Goal: Task Accomplishment & Management: Manage account settings

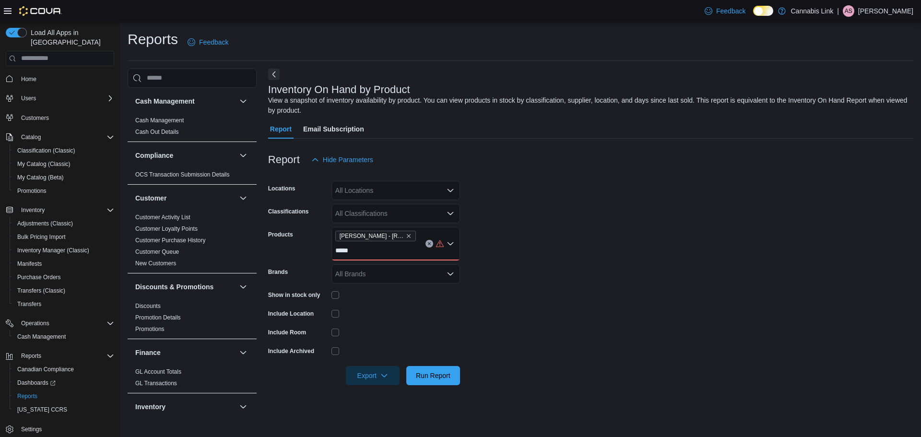
click at [516, 159] on div "Report Hide Parameters" at bounding box center [590, 159] width 645 height 19
click at [428, 246] on button "Clear input" at bounding box center [430, 244] width 8 height 8
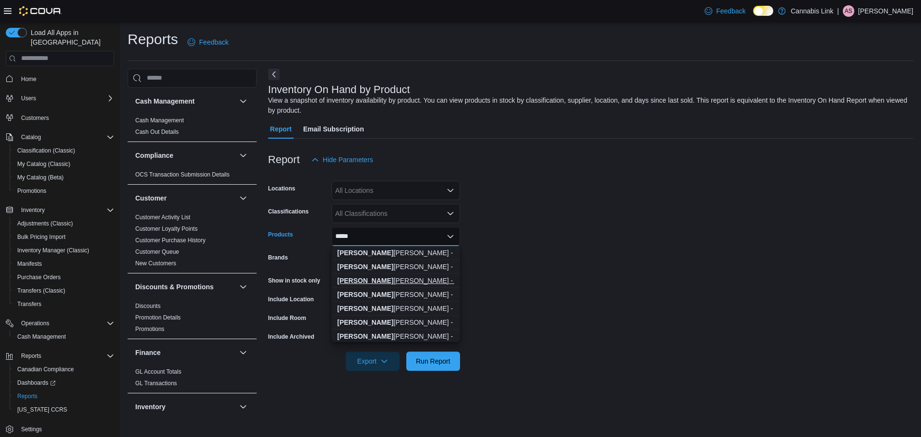
click at [428, 282] on div "Woody Nelson - ...ies - 10x1 Pack" at bounding box center [395, 281] width 117 height 10
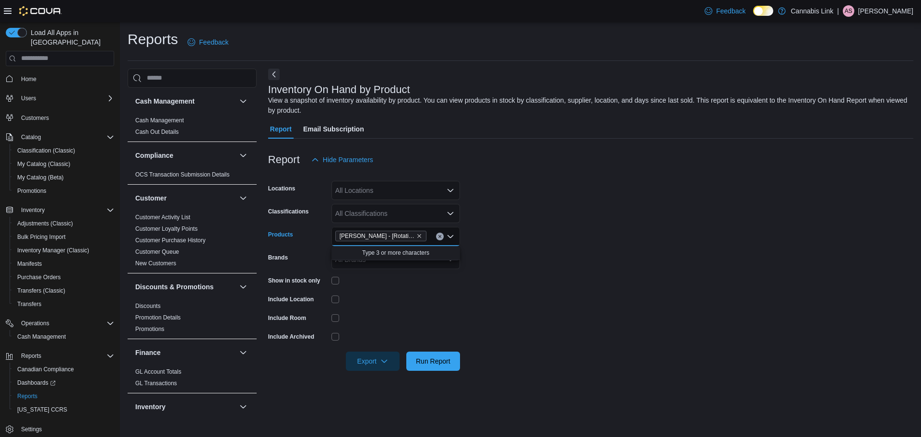
click at [434, 242] on div "Woody Nelson - [Rotating] Gummies - 10x1 Pack Combo box. Selected. Woody Nelson…" at bounding box center [396, 236] width 129 height 19
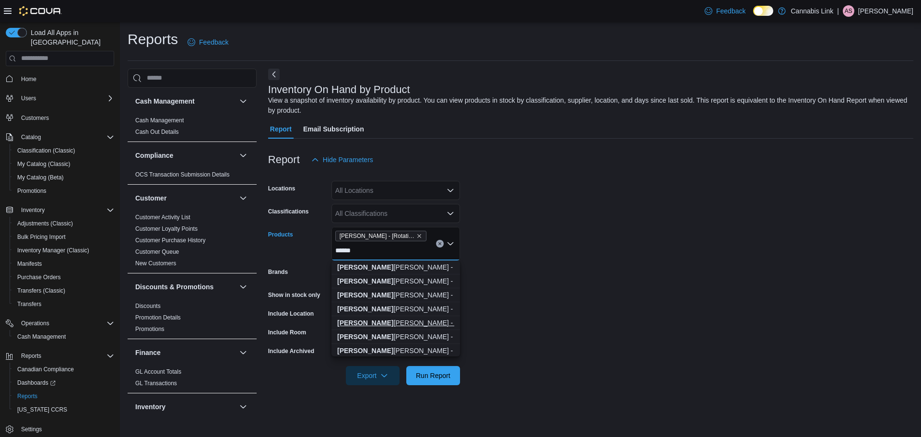
type input "*****"
click at [430, 322] on div "Woody Nelson - ...ews - 10x1 Pack" at bounding box center [395, 323] width 117 height 10
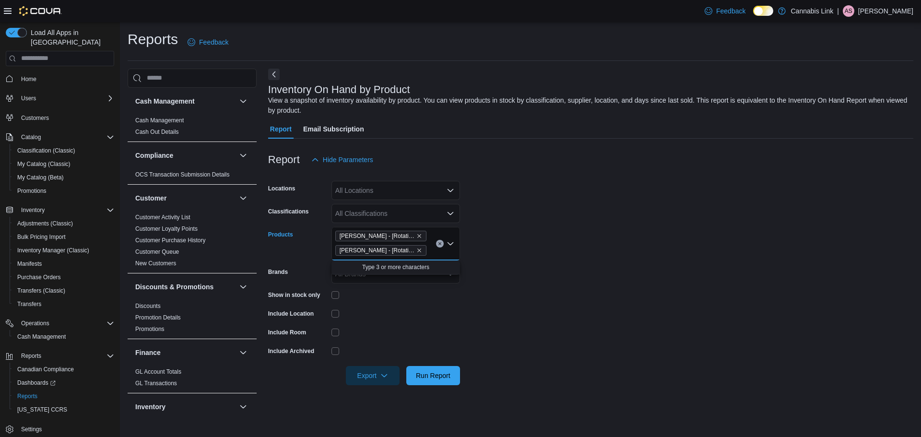
click at [515, 288] on form "Locations All Locations Classifications All Classifications Products Woody Nels…" at bounding box center [590, 277] width 645 height 216
click at [437, 372] on span "Run Report" at bounding box center [433, 375] width 35 height 10
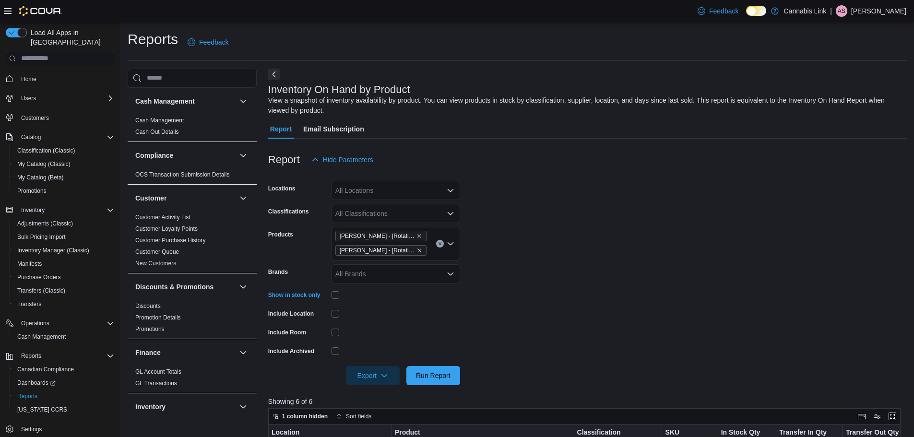
click at [406, 188] on div "All Locations" at bounding box center [396, 190] width 129 height 19
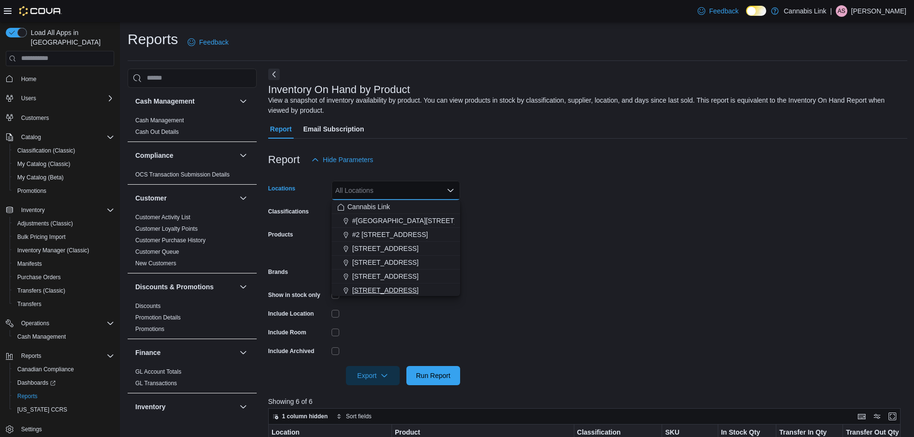
click at [403, 293] on span "[STREET_ADDRESS]" at bounding box center [385, 291] width 66 height 10
click at [429, 376] on span "Run Report" at bounding box center [433, 375] width 35 height 10
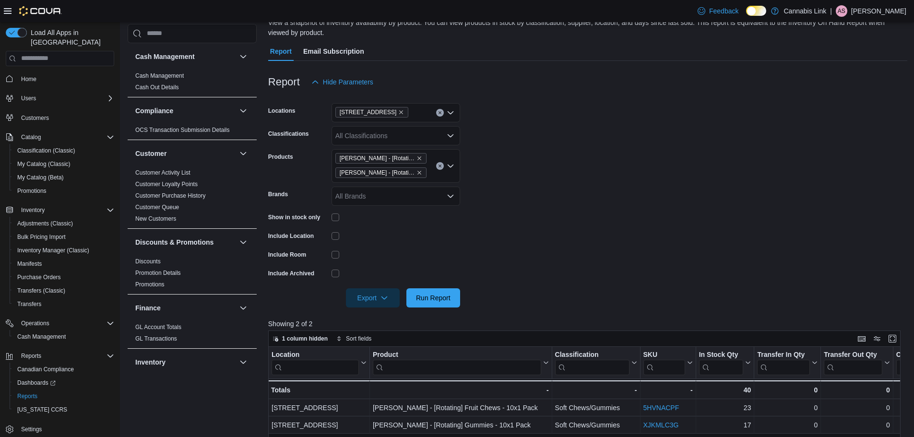
scroll to position [48, 0]
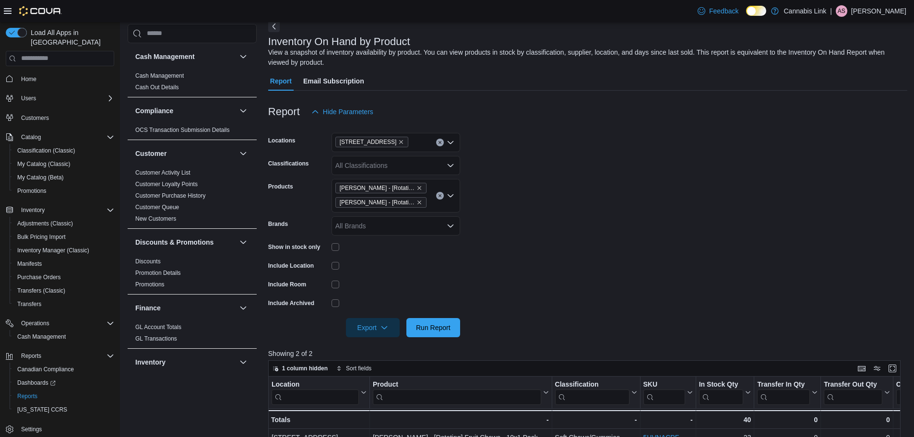
click at [582, 180] on form "Locations 509 Commissioners Rd W Classifications All Classifications Products W…" at bounding box center [587, 229] width 639 height 216
click at [34, 75] on span "Home" at bounding box center [28, 79] width 15 height 8
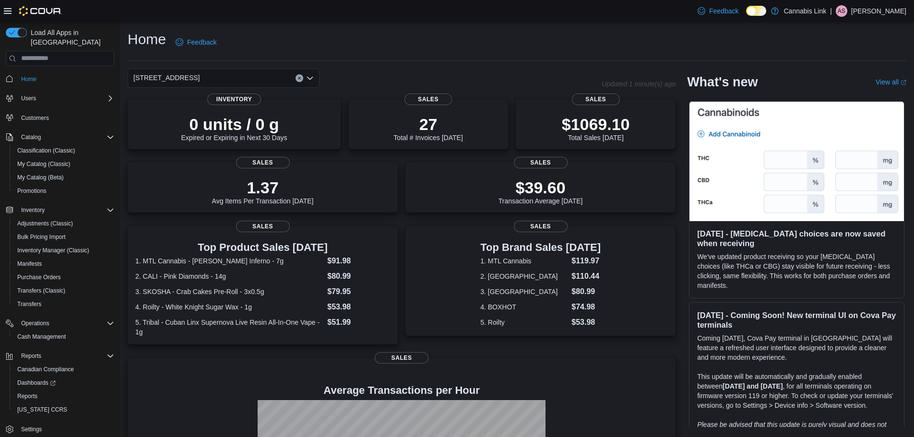
click at [315, 75] on div "1295 Highbury Ave N" at bounding box center [224, 78] width 192 height 19
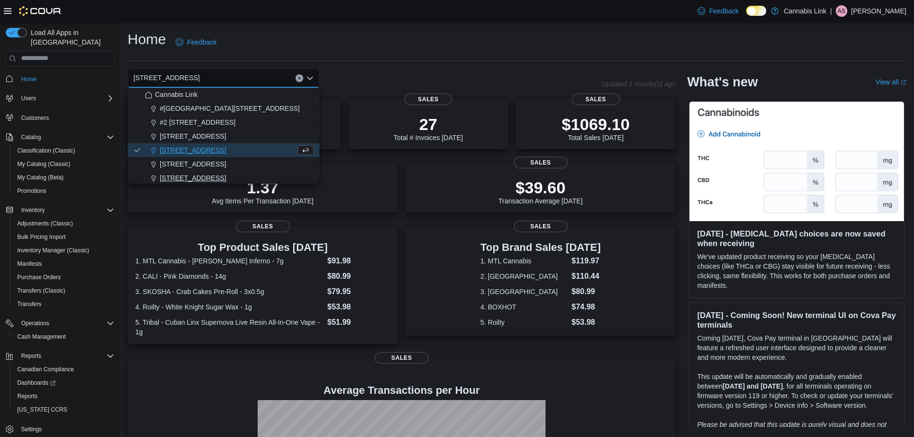
click at [267, 179] on div "[STREET_ADDRESS]" at bounding box center [229, 178] width 169 height 10
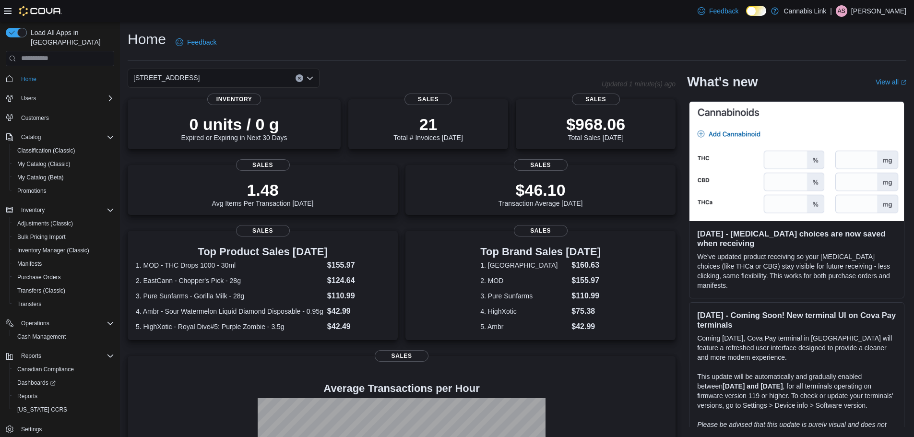
click at [313, 78] on icon "Open list of options" at bounding box center [310, 78] width 8 height 8
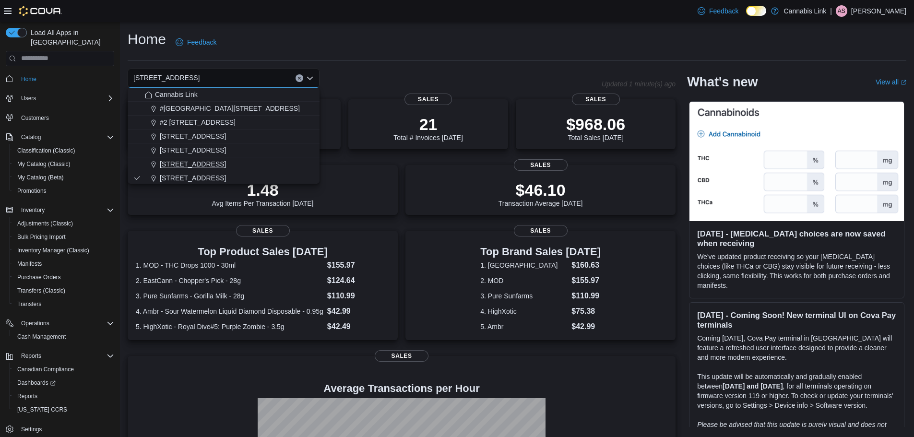
click at [279, 162] on div "390 Springbank Drive" at bounding box center [229, 164] width 169 height 10
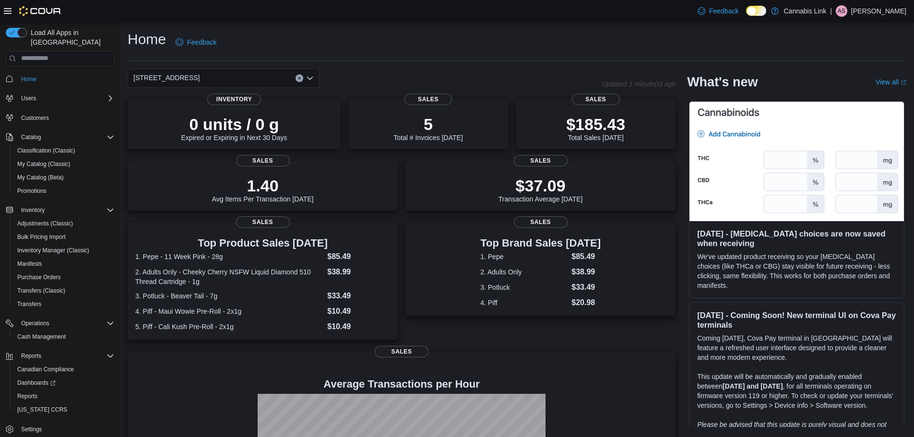
click at [311, 78] on icon "Open list of options" at bounding box center [310, 77] width 6 height 3
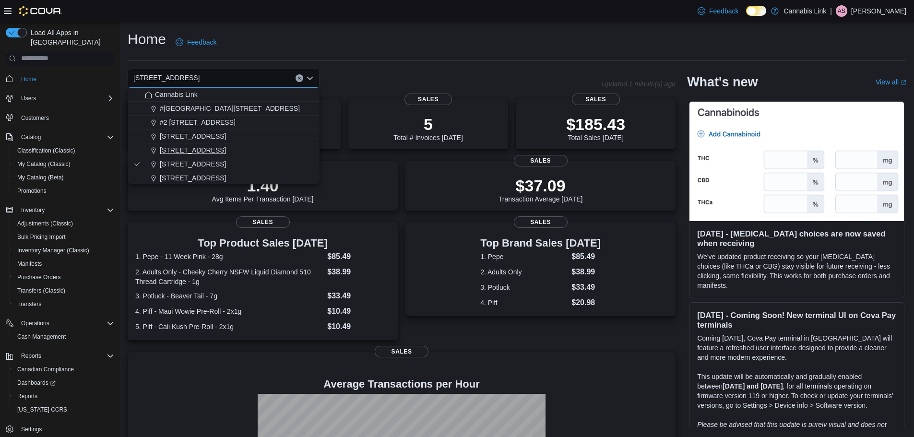
click at [292, 149] on div "1295 Highbury Ave N" at bounding box center [229, 150] width 169 height 10
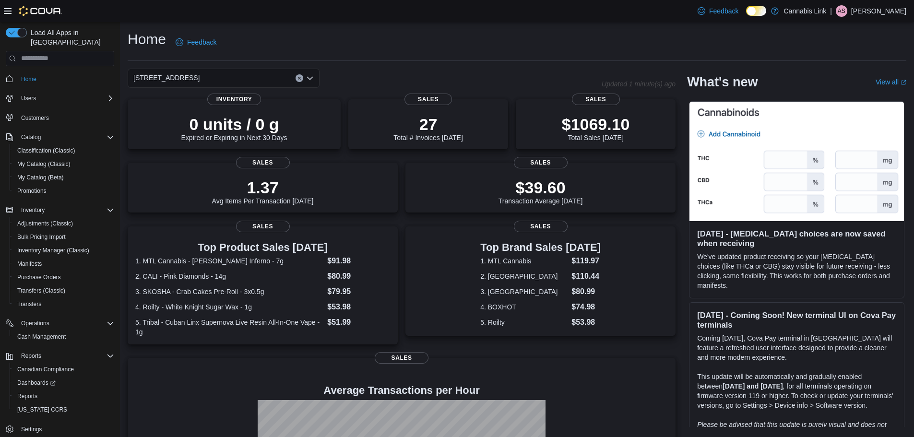
click at [310, 79] on icon "Open list of options" at bounding box center [310, 77] width 6 height 3
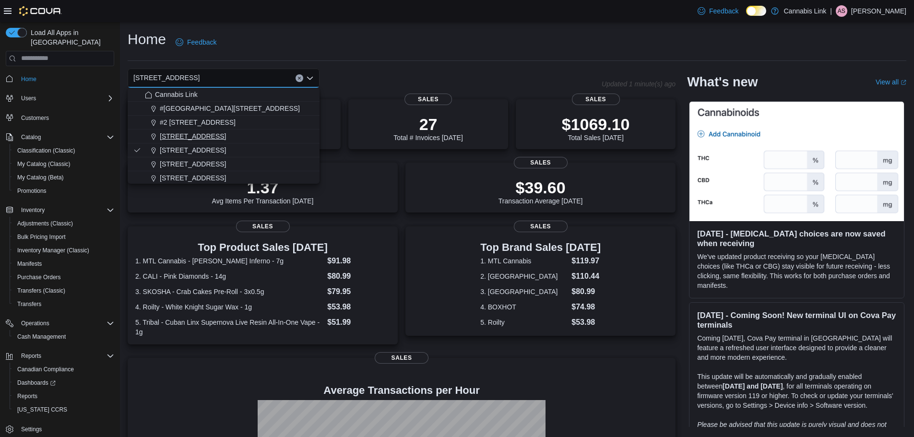
click at [286, 137] on div "1225 Wonderland Road North" at bounding box center [229, 136] width 169 height 10
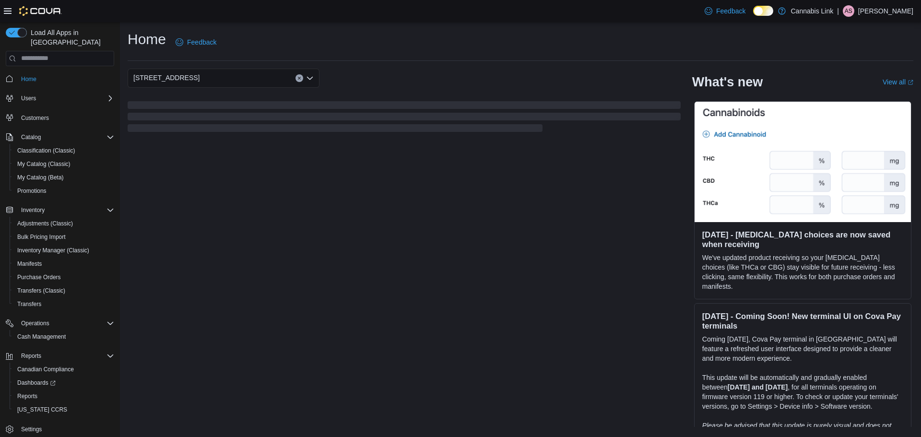
click at [311, 77] on icon "Open list of options" at bounding box center [310, 78] width 8 height 8
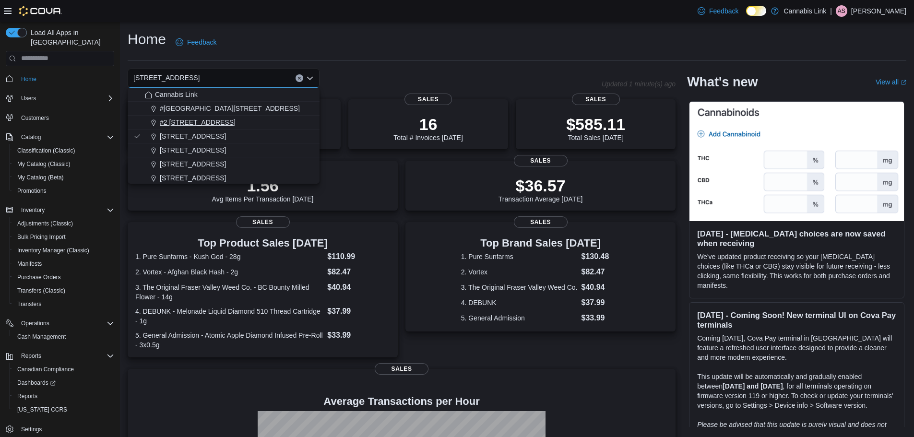
click at [293, 122] on div "#2 1149 Western Rd." at bounding box center [229, 123] width 169 height 10
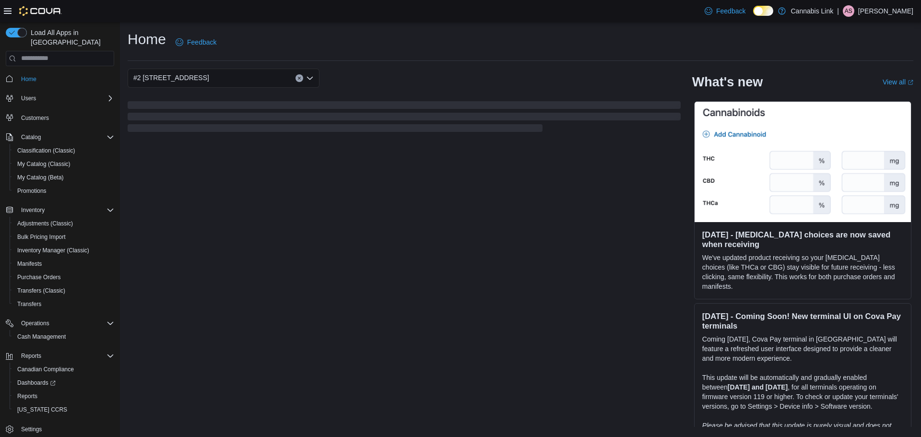
click at [311, 77] on icon "Open list of options" at bounding box center [310, 78] width 8 height 8
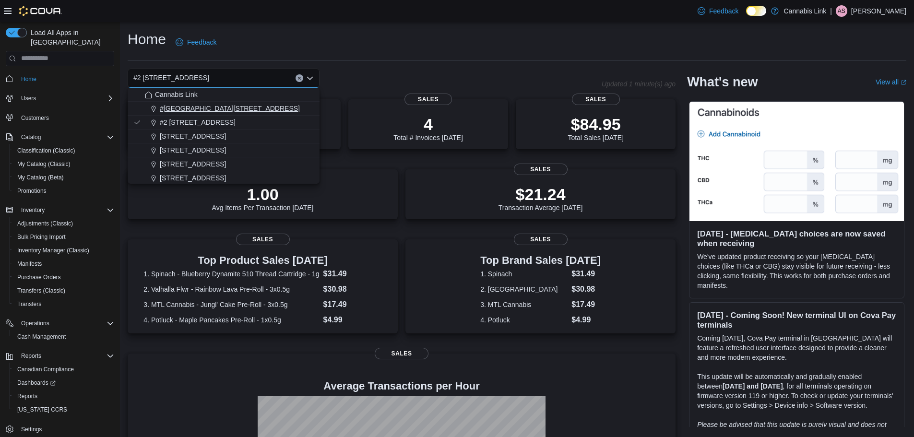
click at [291, 112] on div "#1 1175 Hyde Park Road, Unit 2B" at bounding box center [229, 109] width 169 height 10
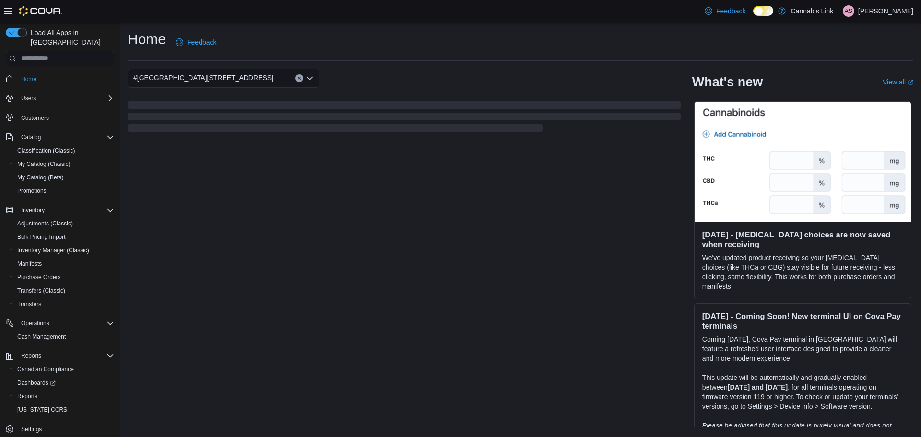
click at [306, 81] on icon "Open list of options" at bounding box center [310, 78] width 8 height 8
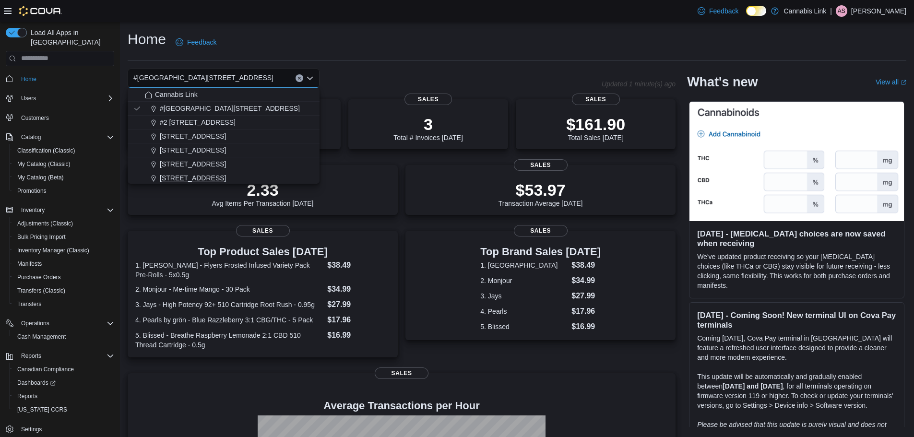
click at [255, 175] on div "[STREET_ADDRESS]" at bounding box center [229, 178] width 169 height 10
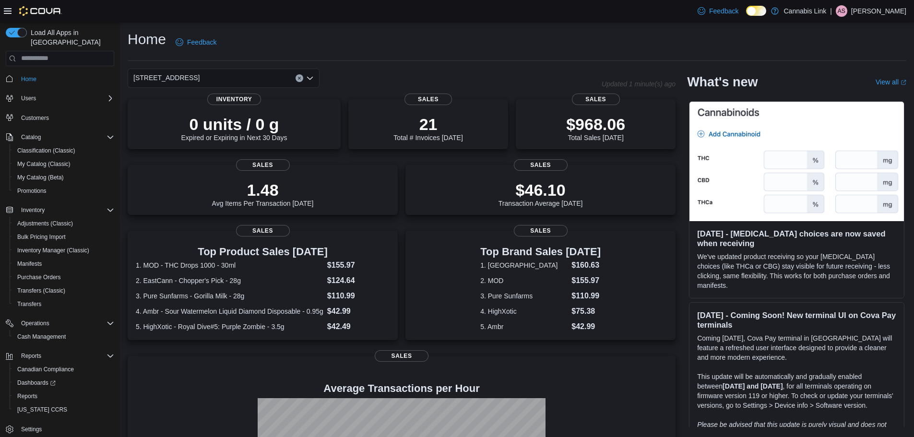
click at [391, 72] on div "509 Commissioners Rd W Combo box. Selected. 509 Commissioners Rd W. Press Backs…" at bounding box center [365, 78] width 474 height 19
click at [410, 53] on div "Home Feedback" at bounding box center [517, 42] width 779 height 25
click at [39, 174] on button "My Catalog (Beta)" at bounding box center [64, 177] width 108 height 13
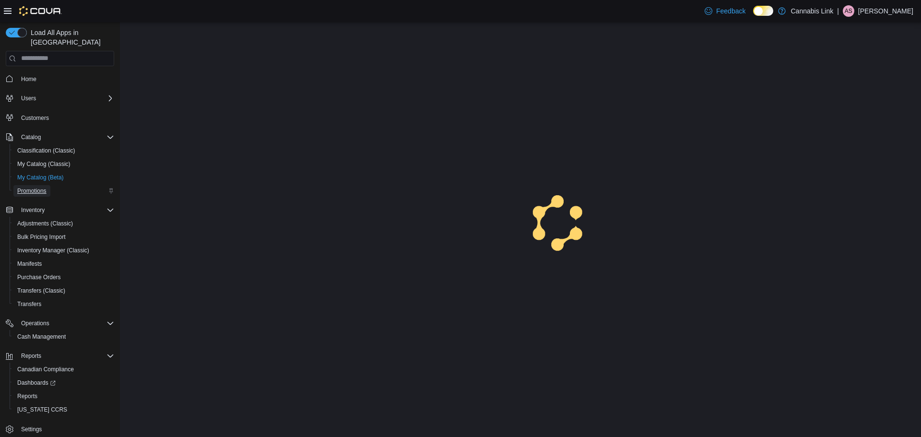
click at [37, 187] on span "Promotions" at bounding box center [31, 191] width 29 height 8
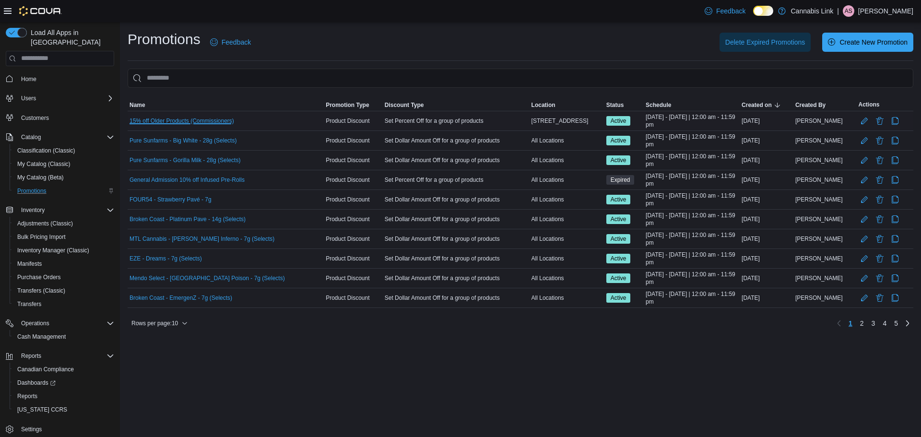
click at [193, 124] on link "15% off Older Products (Commissioners)" at bounding box center [182, 121] width 105 height 8
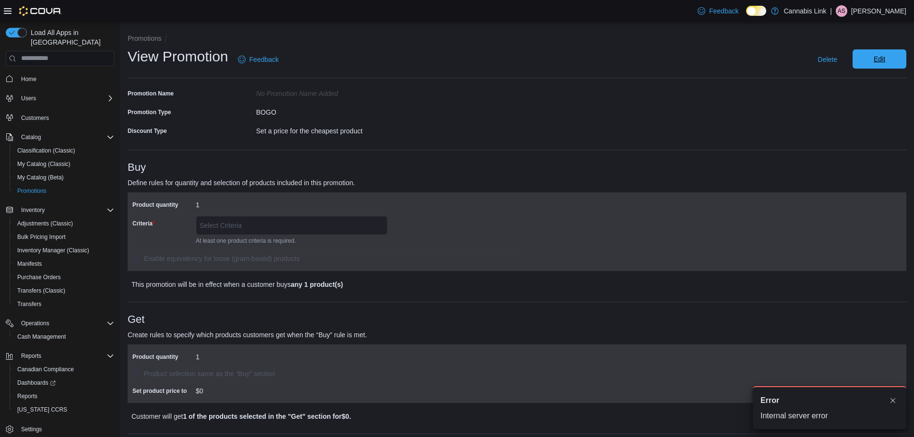
click at [887, 53] on span "Edit" at bounding box center [880, 58] width 42 height 19
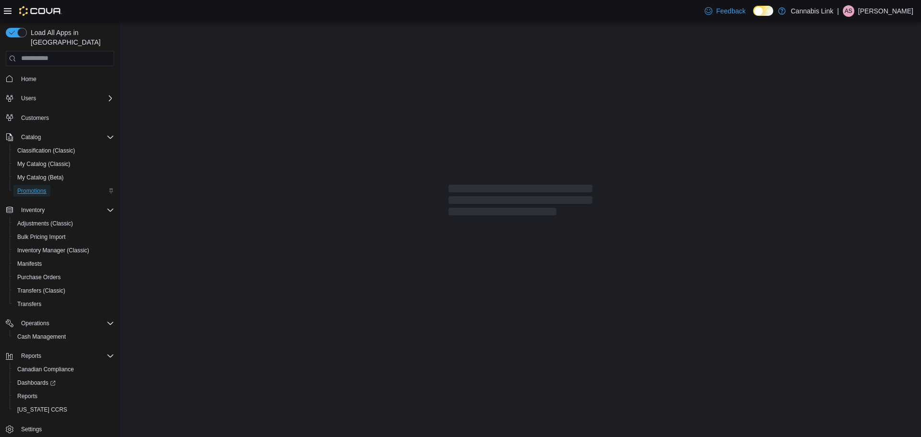
click at [36, 185] on span "Promotions" at bounding box center [31, 191] width 29 height 12
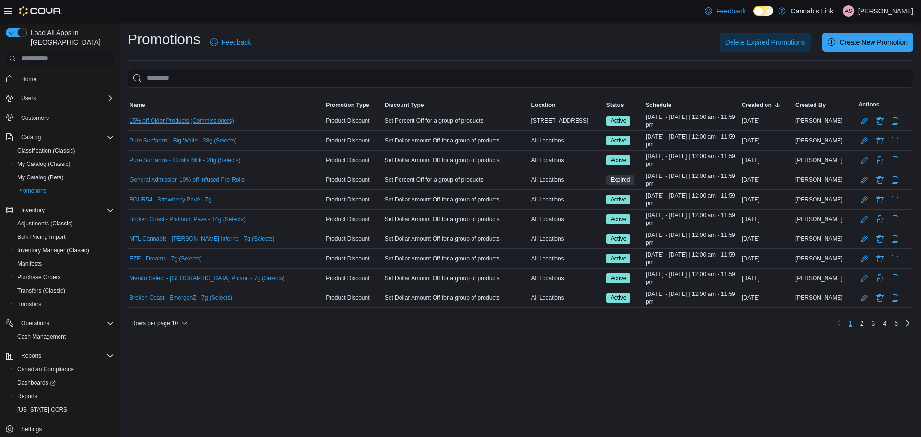
click at [216, 122] on link "15% off Older Products (Commissioners)" at bounding box center [182, 121] width 105 height 8
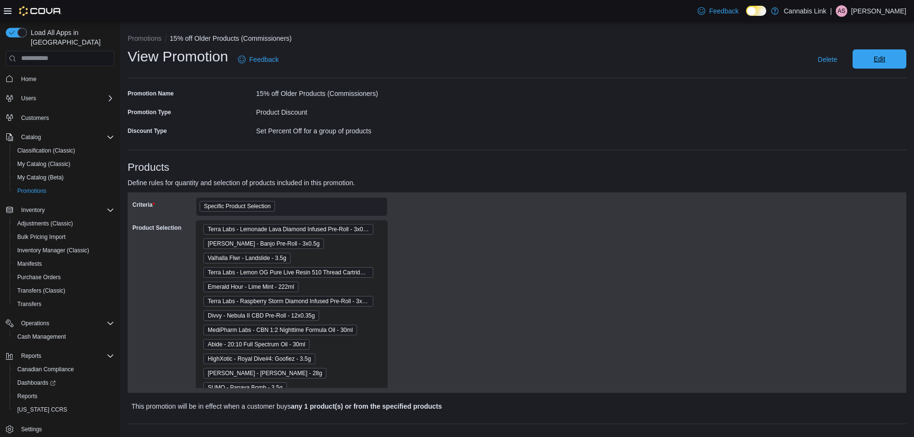
click at [884, 60] on span "Edit" at bounding box center [880, 59] width 12 height 10
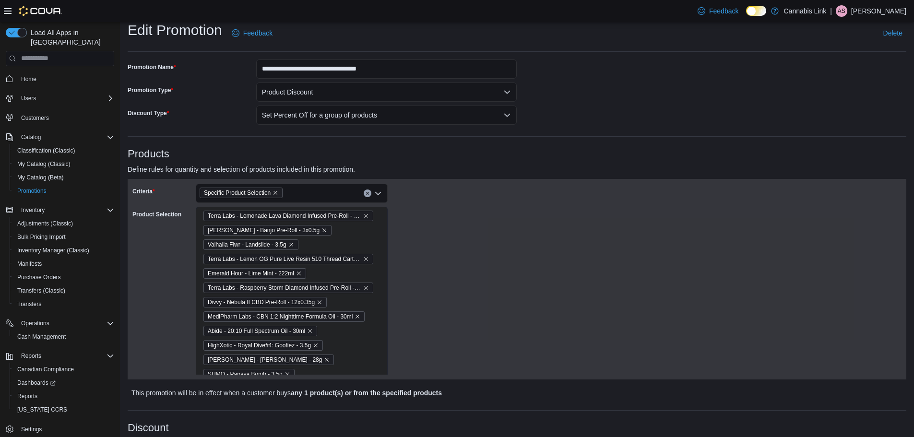
scroll to position [48, 0]
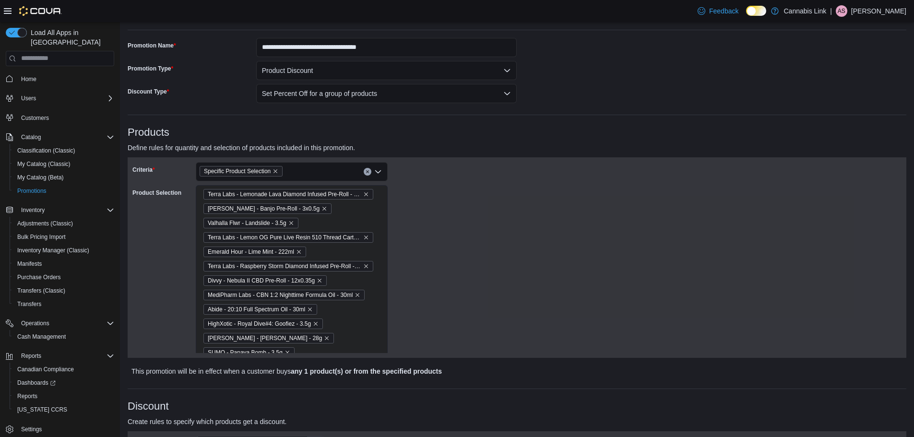
click at [368, 217] on div "Terra Labs - Lemonade Lava Diamond Infused Pre-Roll - 3x0.5g [PERSON_NAME] - Ba…" at bounding box center [292, 374] width 192 height 378
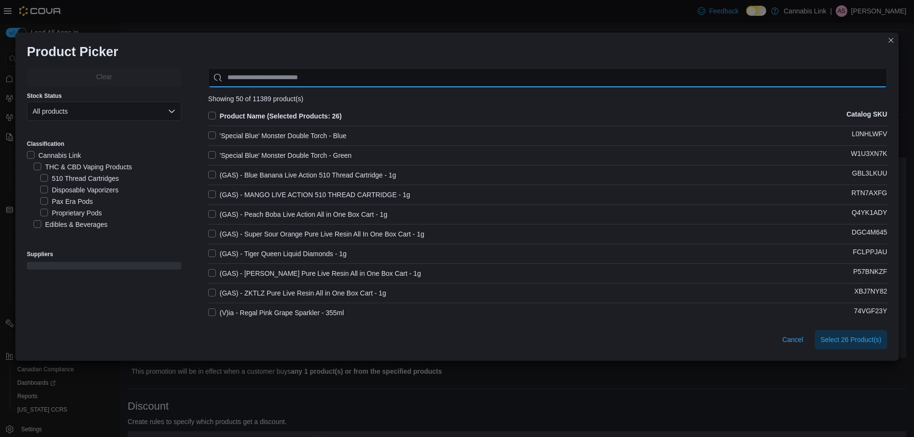
click at [370, 71] on input "Use aria labels when no actual label is in use" at bounding box center [547, 77] width 679 height 19
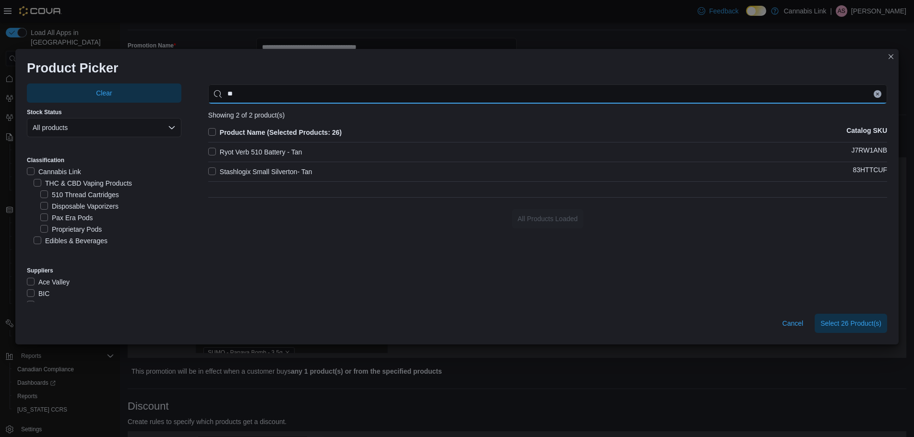
type input "*"
click at [372, 93] on input "****" at bounding box center [547, 93] width 679 height 19
type input "*"
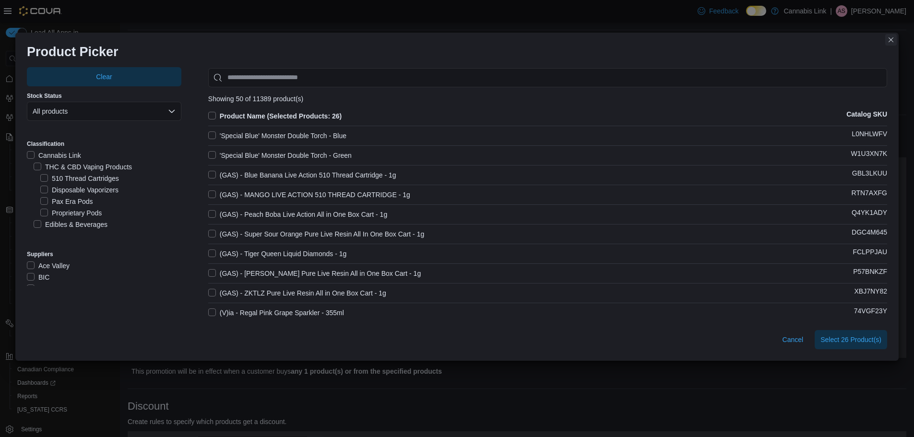
click at [894, 39] on button "Closes this modal window" at bounding box center [891, 40] width 12 height 12
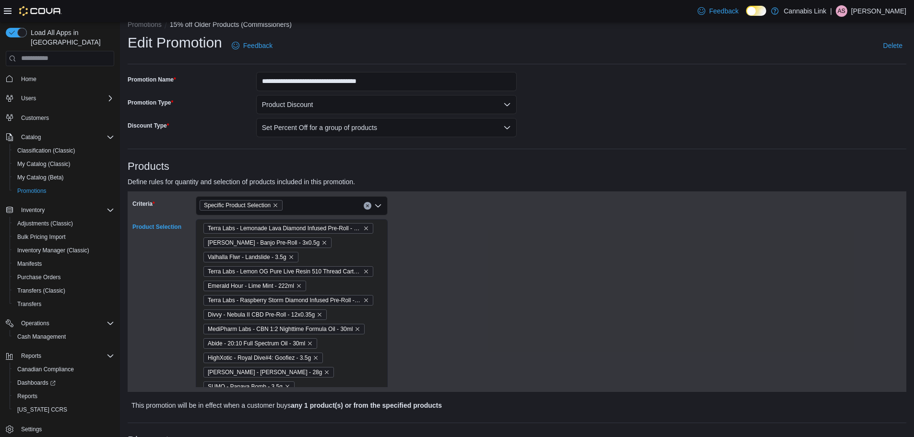
scroll to position [0, 0]
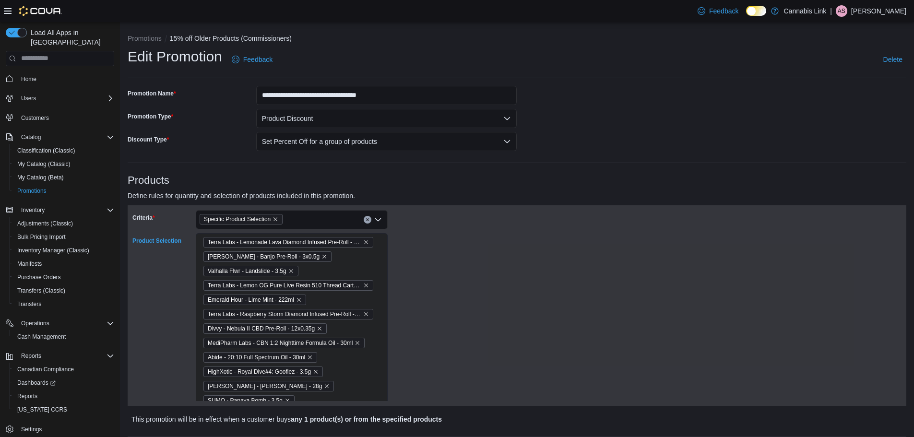
click at [447, 181] on h3 "Products" at bounding box center [517, 181] width 779 height 12
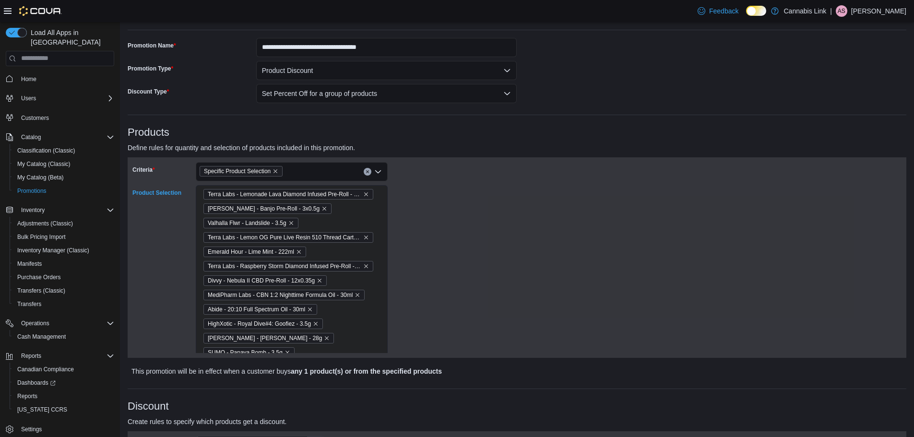
click at [349, 220] on div "Terra Labs - Lemonade Lava Diamond Infused Pre-Roll - 3x0.5g Dom Jackson - Banj…" at bounding box center [292, 374] width 192 height 378
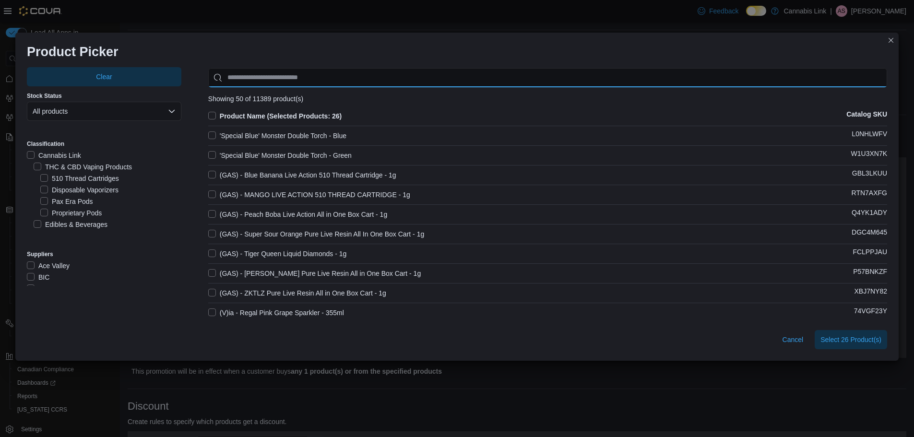
click at [347, 75] on input "Use aria labels when no actual label is in use" at bounding box center [547, 77] width 679 height 19
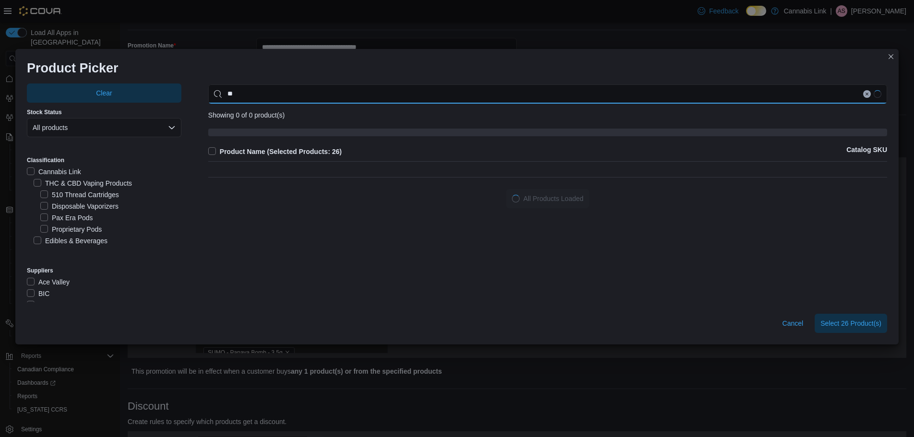
type input "*"
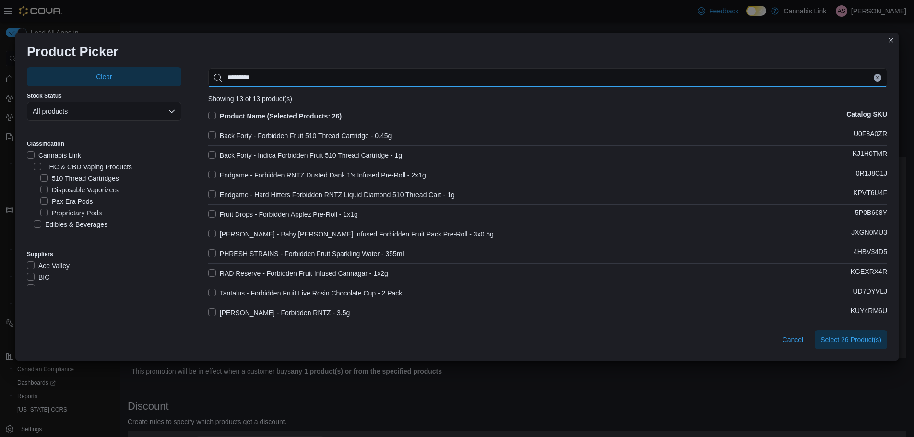
type input "*********"
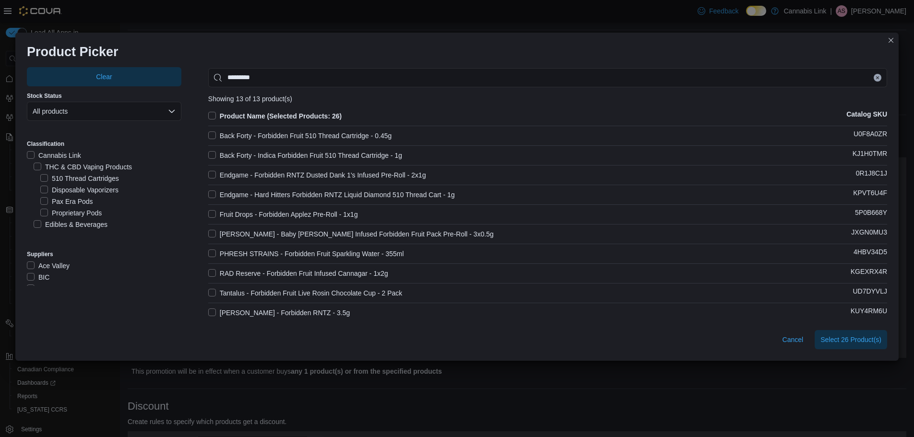
click at [214, 294] on label "Tantalus - Forbidden Fruit Live Rosin Chocolate Cup - 2 Pack" at bounding box center [305, 293] width 194 height 12
click at [841, 341] on span "Select 27 Product(s)" at bounding box center [851, 339] width 61 height 10
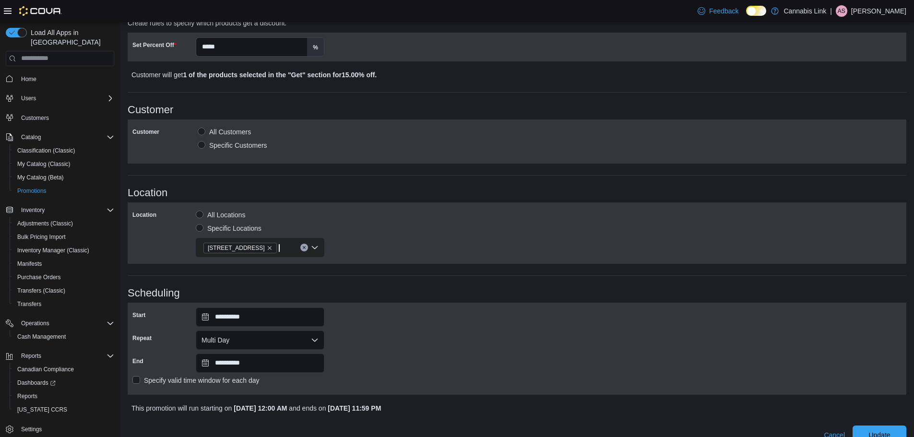
scroll to position [462, 0]
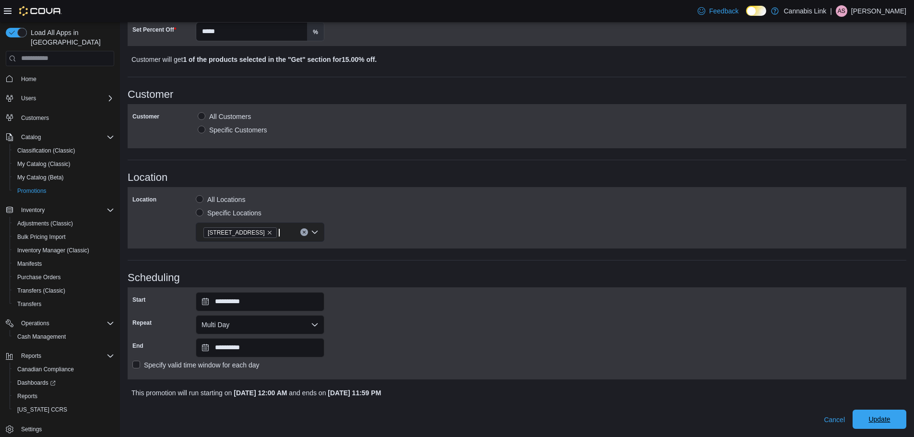
click at [887, 413] on span "Update" at bounding box center [880, 419] width 42 height 19
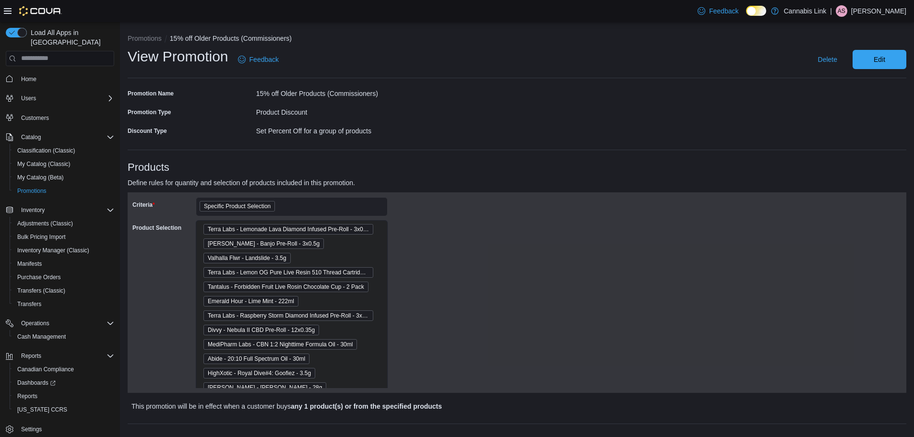
click at [42, 73] on span "Home" at bounding box center [65, 79] width 97 height 12
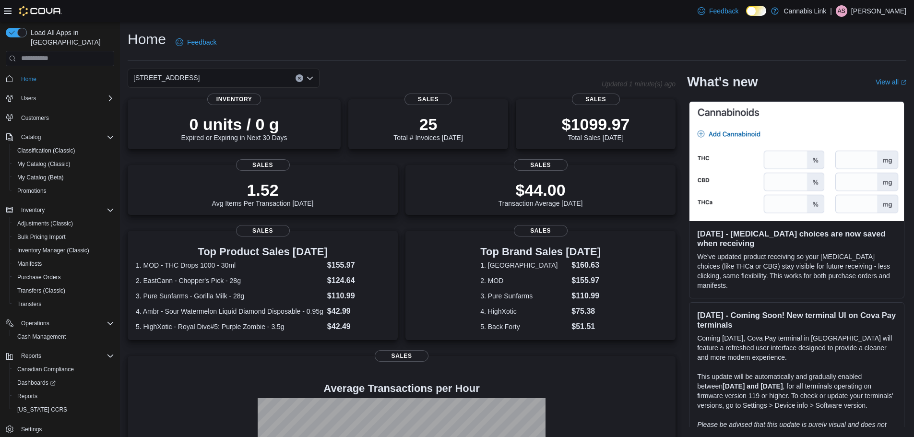
click at [123, 134] on div "Home Feedback [STREET_ADDRESS] Updated 1 minute(s) ago 0 units / 0 g Expired or…" at bounding box center [517, 292] width 794 height 540
